Goal: Transaction & Acquisition: Purchase product/service

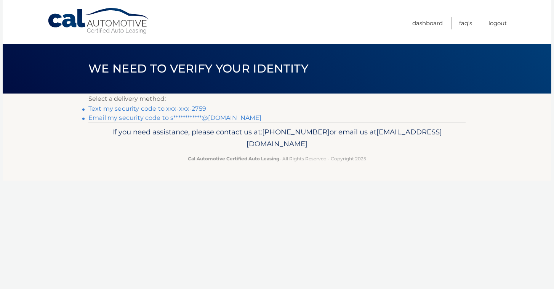
click at [117, 110] on link "Text my security code to xxx-xxx-2759" at bounding box center [147, 108] width 118 height 7
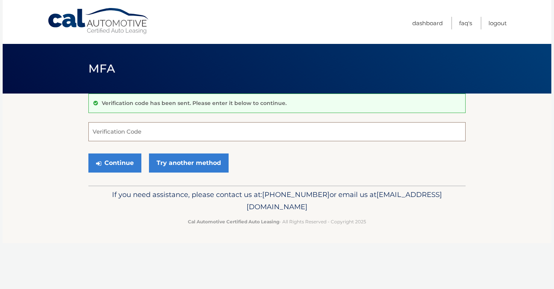
click at [120, 132] on input "Verification Code" at bounding box center [277, 131] width 378 height 19
type input "119070"
click at [111, 160] on button "Continue" at bounding box center [114, 162] width 53 height 19
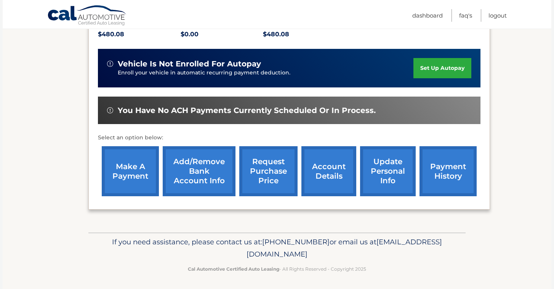
scroll to position [182, 0]
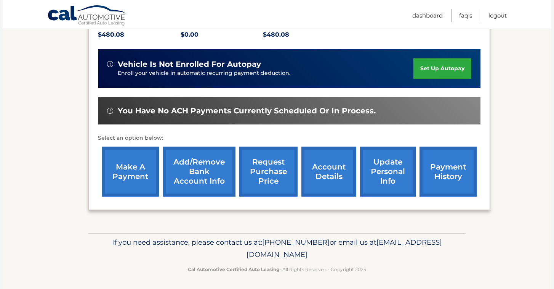
click at [436, 174] on link "payment history" at bounding box center [448, 171] width 57 height 50
click at [138, 175] on link "make a payment" at bounding box center [130, 171] width 57 height 50
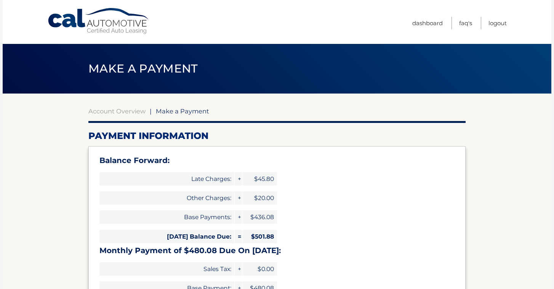
select select "N2QwMGMyMTAtZjQ2ZC00YWIzLThlN2ItYWIyZWQyZGRjOGMx"
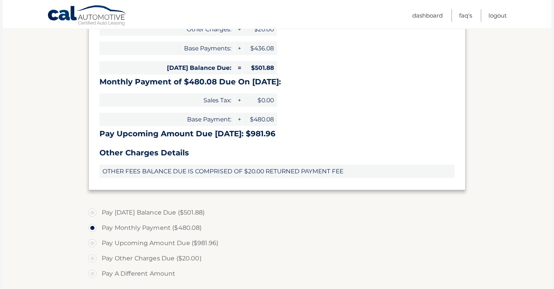
scroll to position [168, 0]
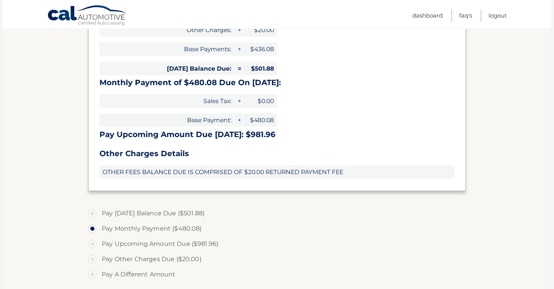
click at [94, 212] on label "Pay Today's Balance Due ($501.88)" at bounding box center [277, 213] width 378 height 15
click at [94, 212] on input "Pay Today's Balance Due ($501.88)" at bounding box center [96, 212] width 8 height 12
radio input "true"
type input "501.88"
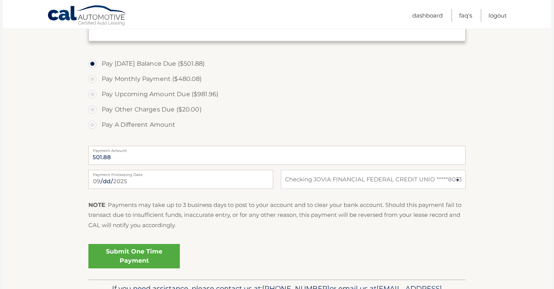
scroll to position [321, 0]
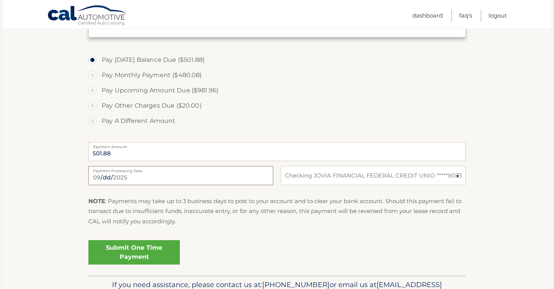
click at [161, 175] on input "2025-09-16" at bounding box center [180, 175] width 185 height 19
type input "2025-09-17"
click at [160, 251] on link "Submit One Time Payment" at bounding box center [134, 252] width 92 height 24
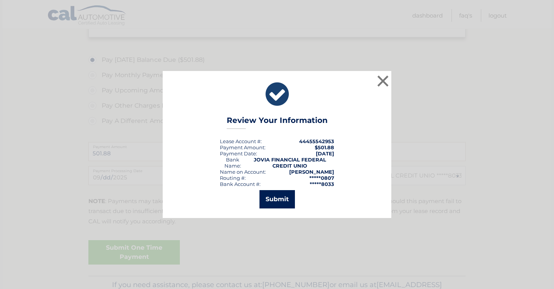
click at [277, 200] on button "Submit" at bounding box center [277, 199] width 35 height 18
